Goal: Find specific page/section: Find specific page/section

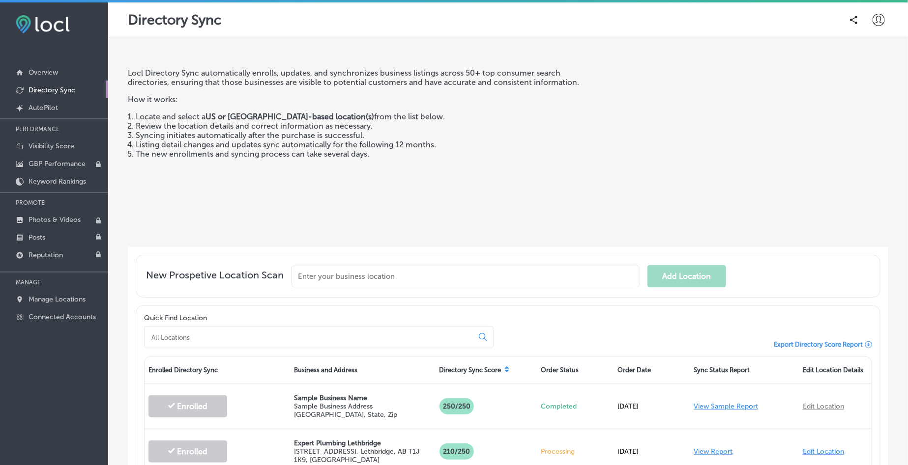
scroll to position [200, 0]
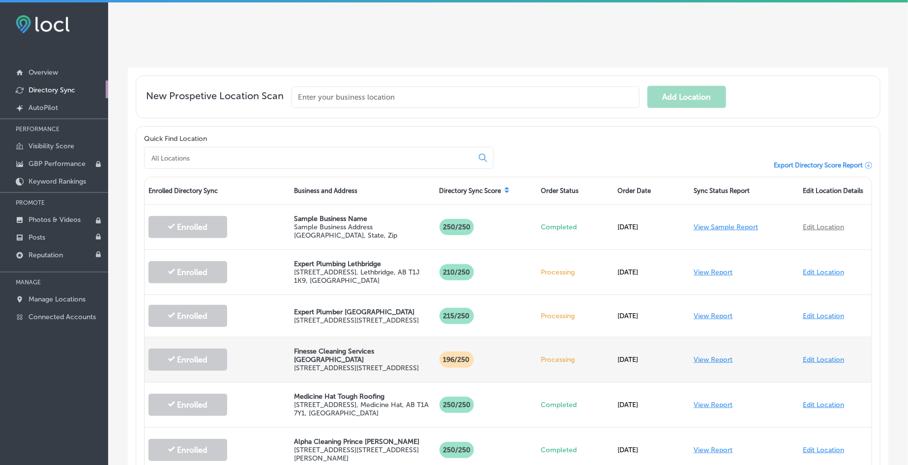
scroll to position [261, 0]
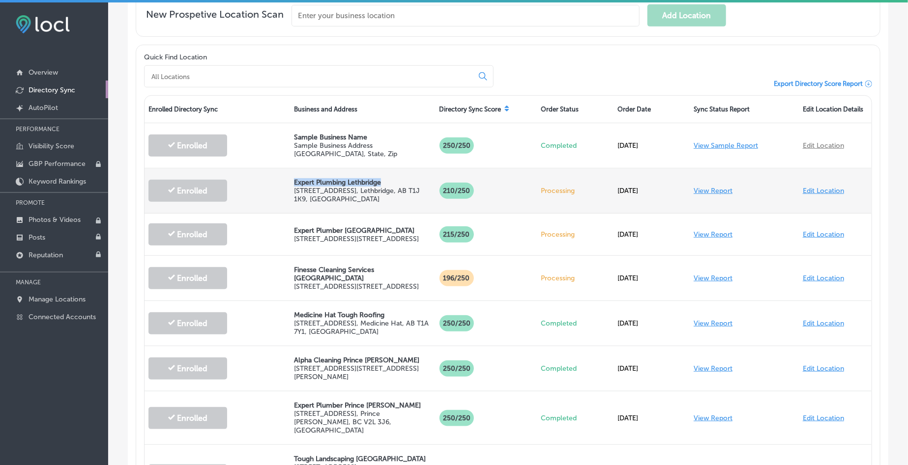
drag, startPoint x: 292, startPoint y: 178, endPoint x: 407, endPoint y: 178, distance: 115.0
click at [407, 178] on p "Expert Plumbing Lethbridge" at bounding box center [363, 182] width 138 height 8
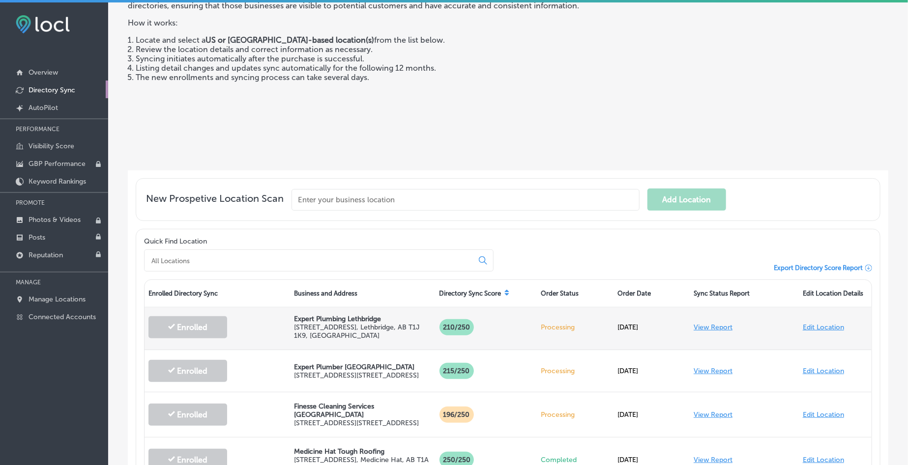
scroll to position [123, 0]
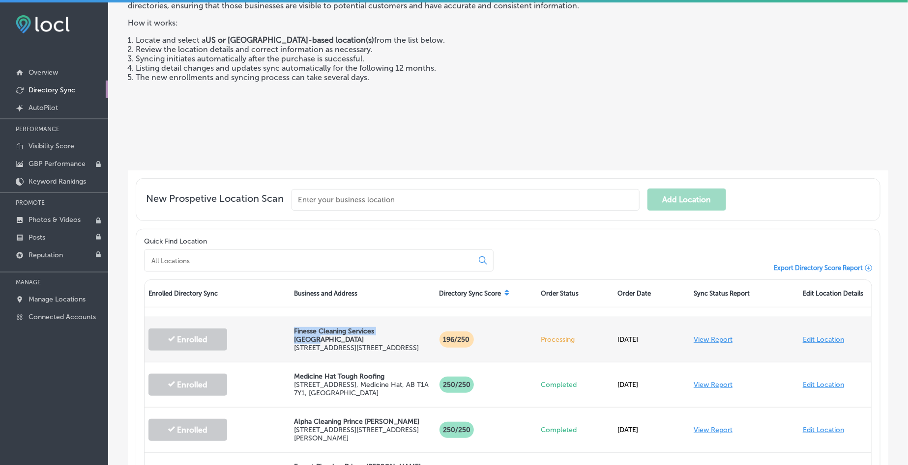
drag, startPoint x: 290, startPoint y: 330, endPoint x: 396, endPoint y: 328, distance: 106.2
click at [396, 328] on div "Finesse Cleaning Services Surrey 13387 103A Ave, # E , Surrey, BC V3T 1S6, CA" at bounding box center [362, 340] width 145 height 45
